Goal: Find specific page/section: Find specific page/section

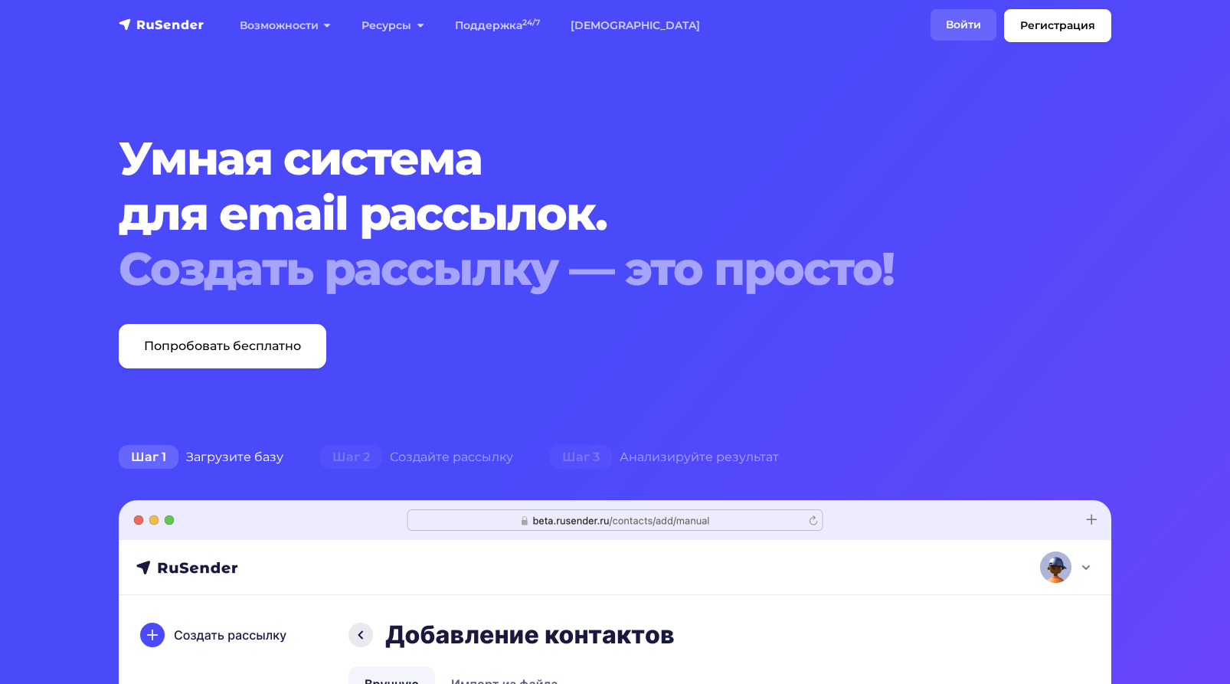
click at [964, 21] on link "Войти" at bounding box center [964, 24] width 66 height 31
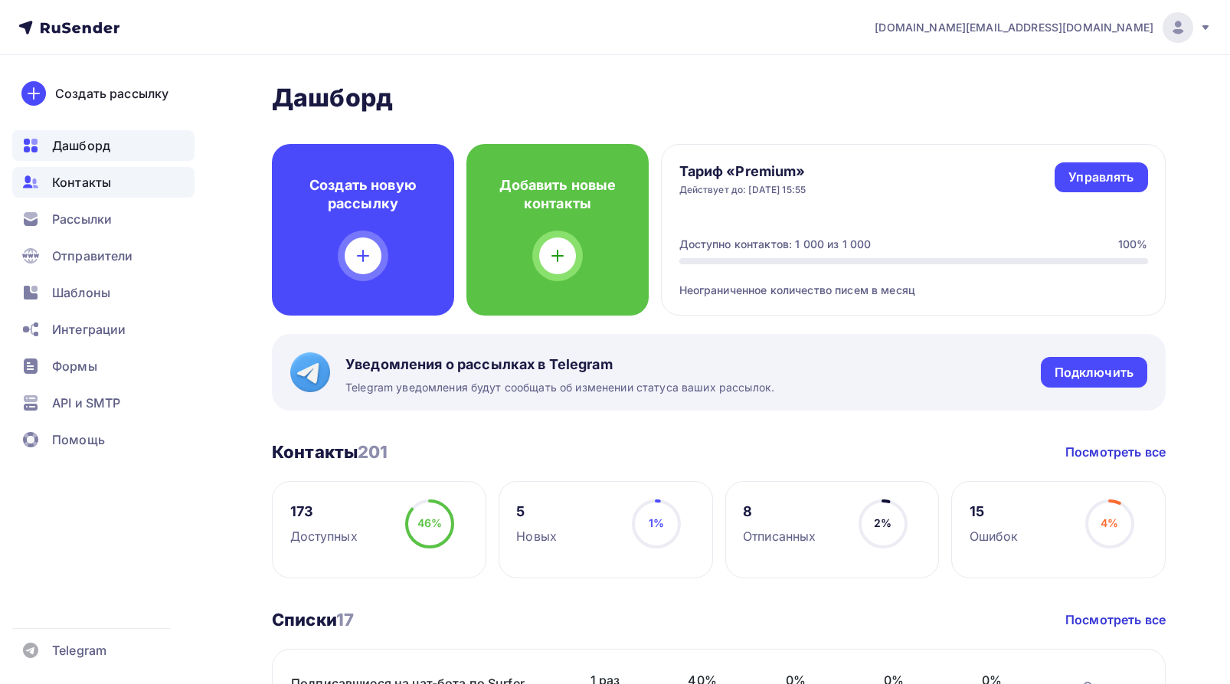
click at [97, 177] on span "Контакты" at bounding box center [81, 182] width 59 height 18
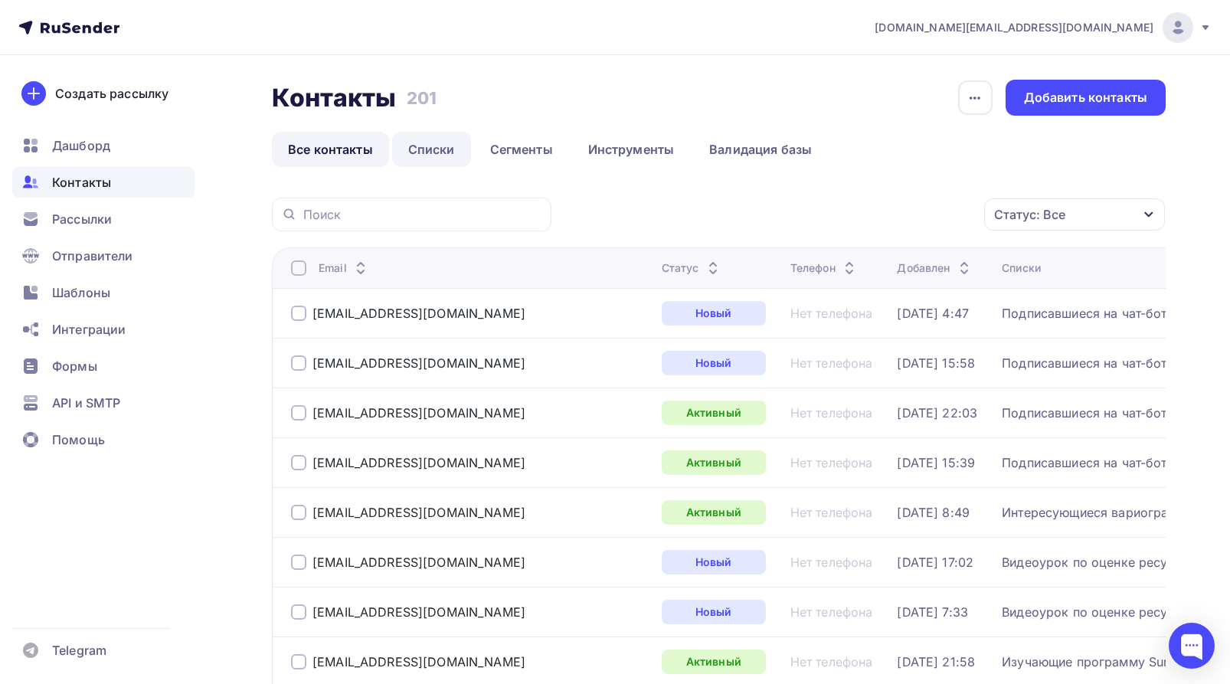
click at [428, 149] on link "Списки" at bounding box center [431, 149] width 79 height 35
